Goal: Find contact information: Find contact information

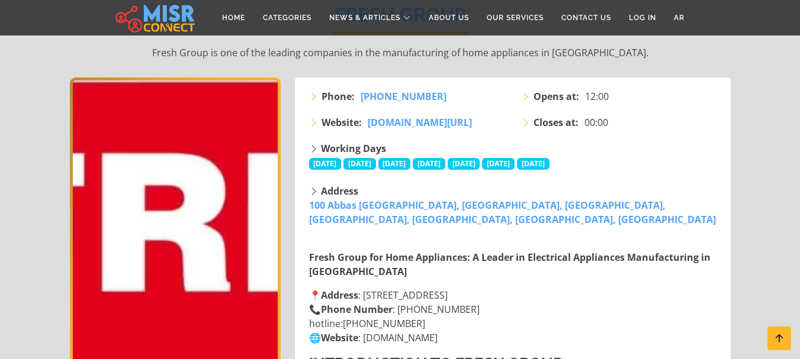
scroll to position [209, 0]
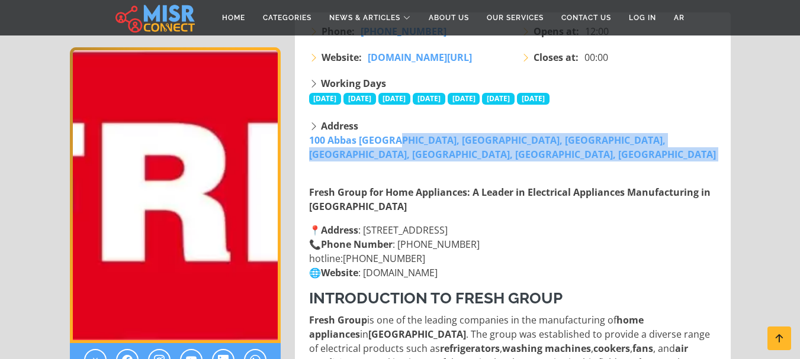
drag, startPoint x: 519, startPoint y: 159, endPoint x: 304, endPoint y: 139, distance: 215.9
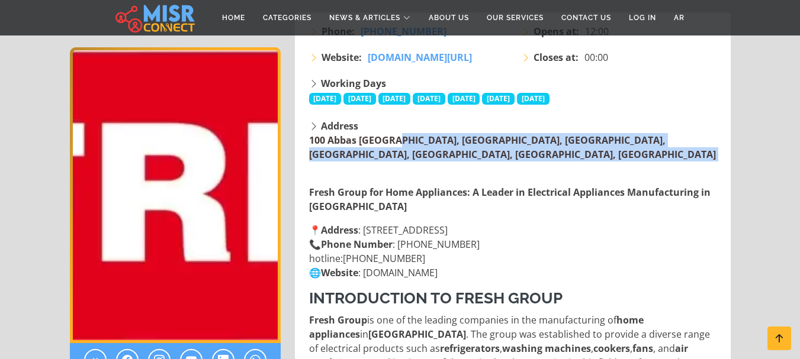
copy div "100 Abbas El Akkad, First District, Nasr City, Cairo Governorate, Egypt, Nasr C…"
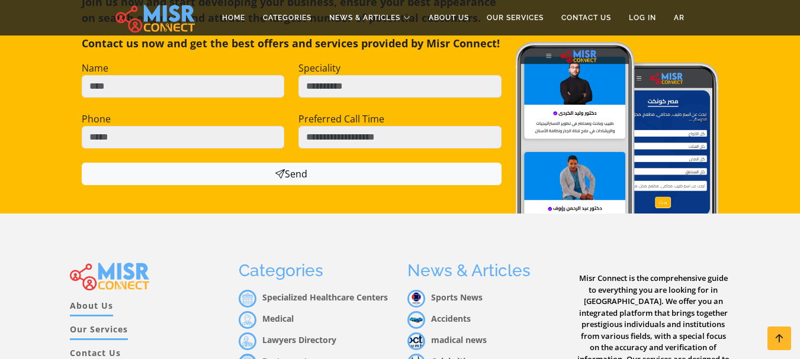
scroll to position [2124, 0]
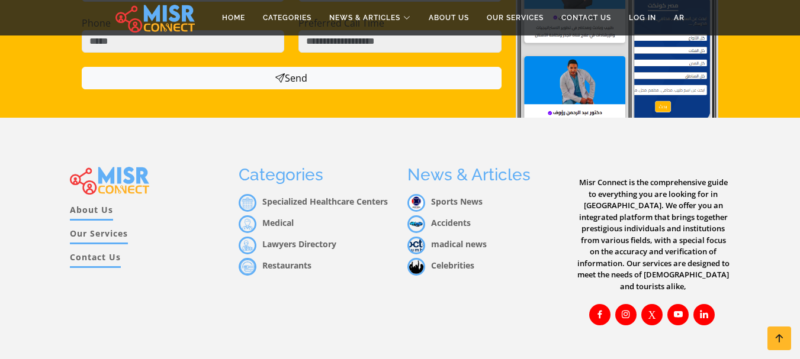
click at [91, 204] on link "About Us" at bounding box center [91, 212] width 43 height 17
